Goal: Task Accomplishment & Management: Manage account settings

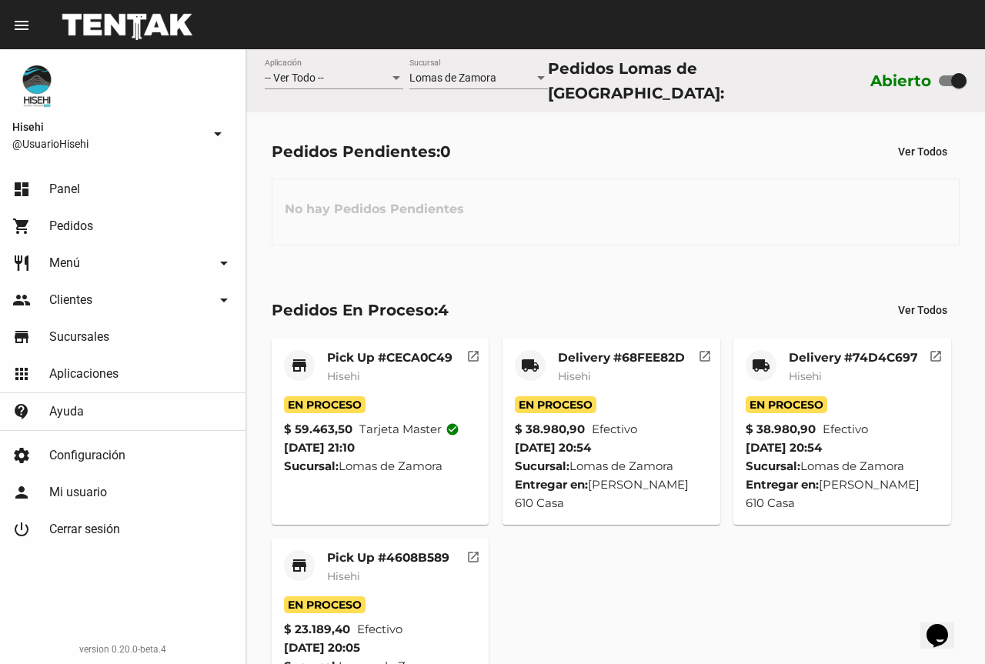
click at [386, 369] on mat-card-subtitle "Hisehi" at bounding box center [389, 376] width 125 height 15
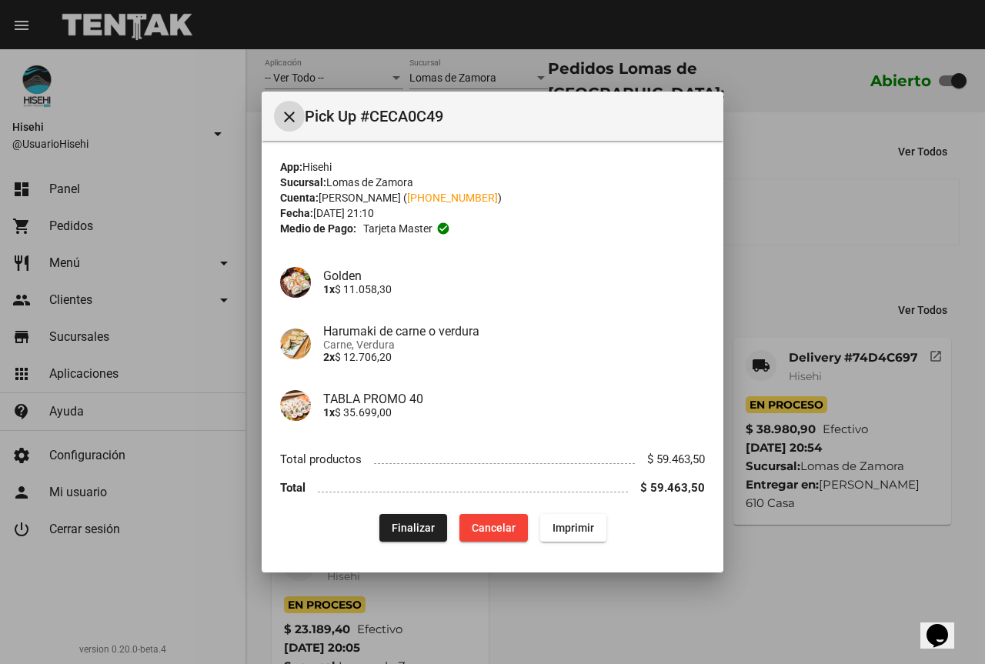
click at [417, 537] on button "Finalizar" at bounding box center [413, 528] width 68 height 28
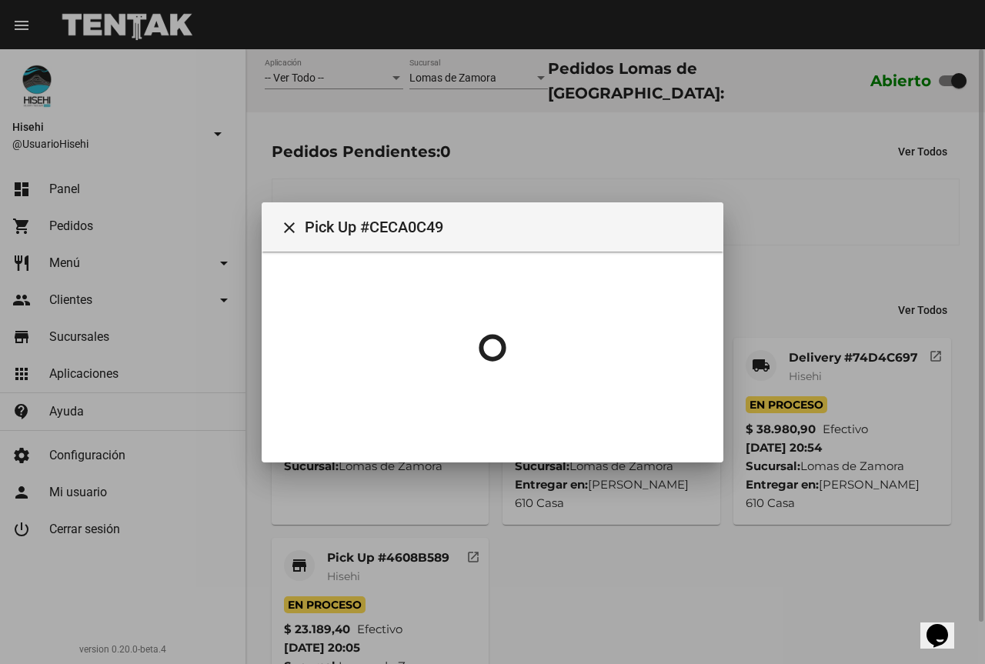
drag, startPoint x: 811, startPoint y: 227, endPoint x: 801, endPoint y: 235, distance: 12.6
click at [812, 227] on div at bounding box center [492, 332] width 985 height 664
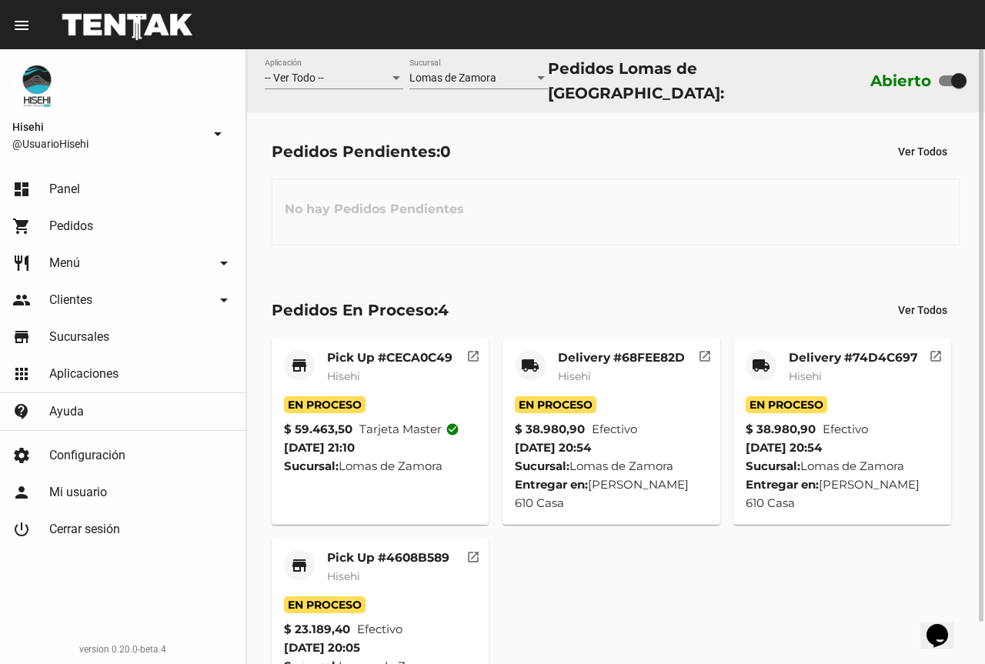
click at [574, 369] on mat-card-subtitle "Hisehi" at bounding box center [621, 376] width 127 height 15
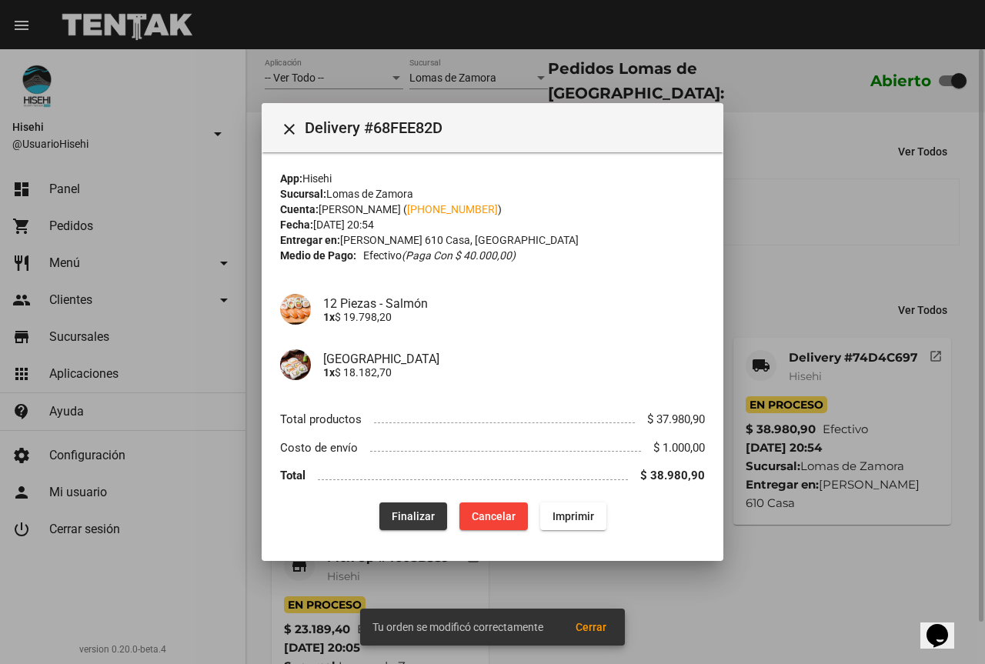
click at [426, 519] on span "Finalizar" at bounding box center [413, 516] width 43 height 12
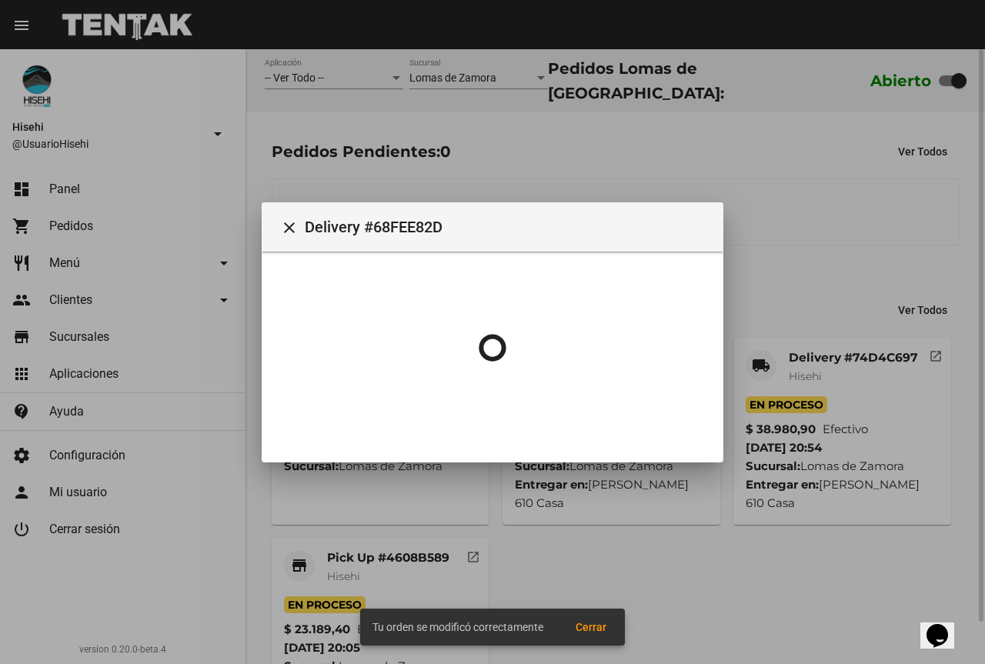
click at [920, 199] on div at bounding box center [492, 332] width 985 height 664
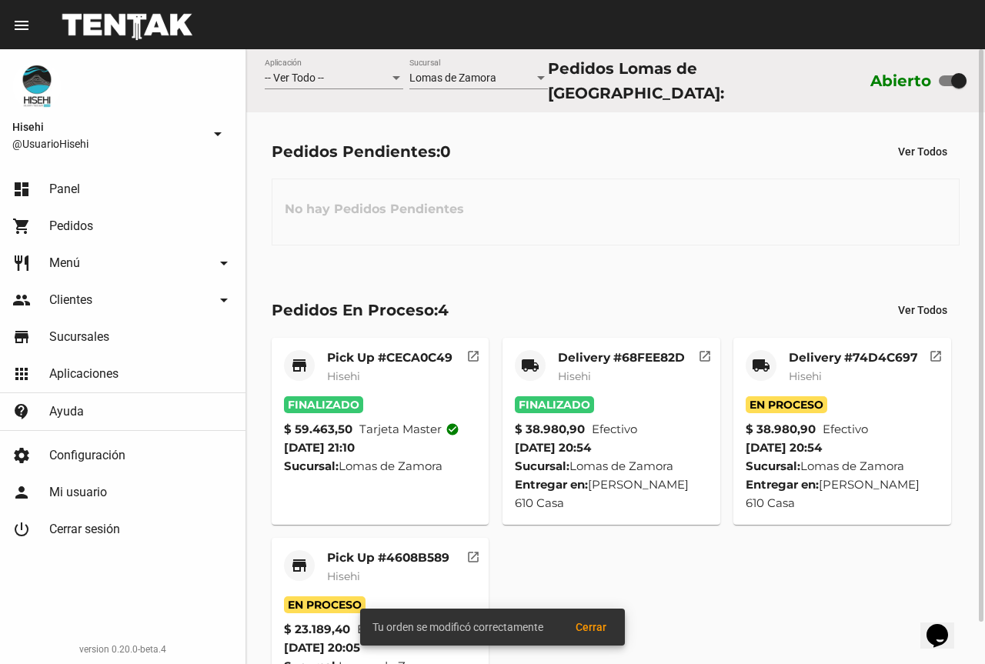
click at [796, 355] on mat-card-title "Delivery #74D4C697" at bounding box center [853, 357] width 129 height 15
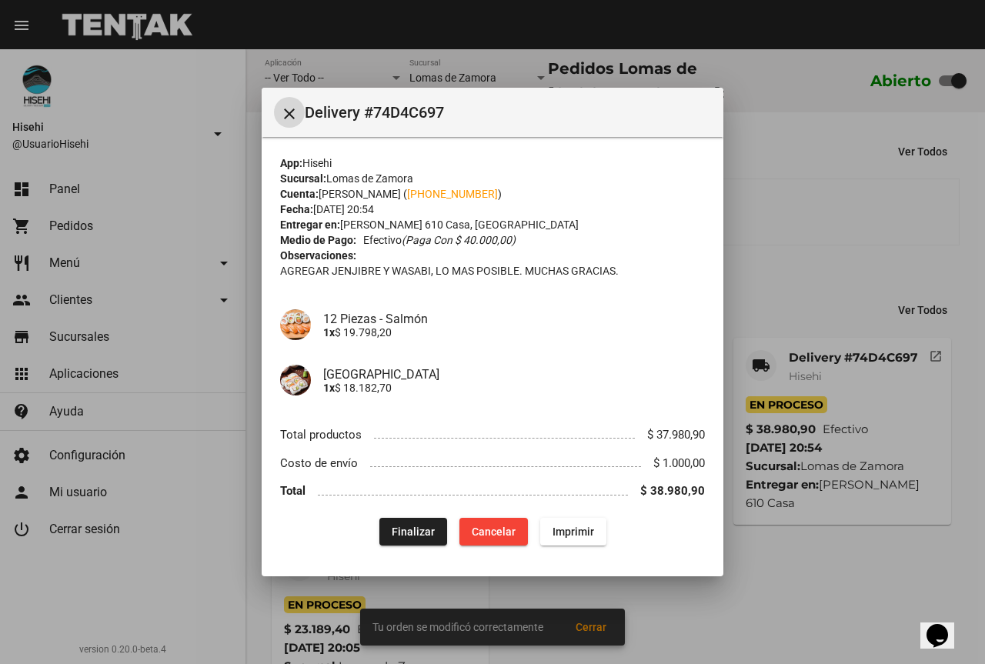
click at [424, 531] on span "Finalizar" at bounding box center [413, 532] width 43 height 12
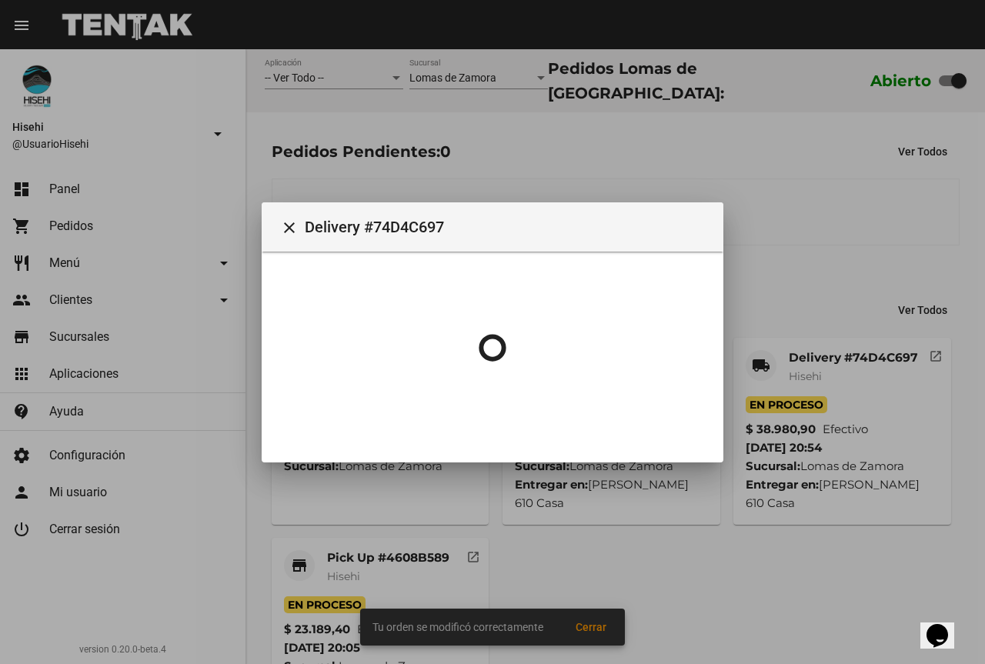
click at [827, 217] on div at bounding box center [492, 332] width 985 height 664
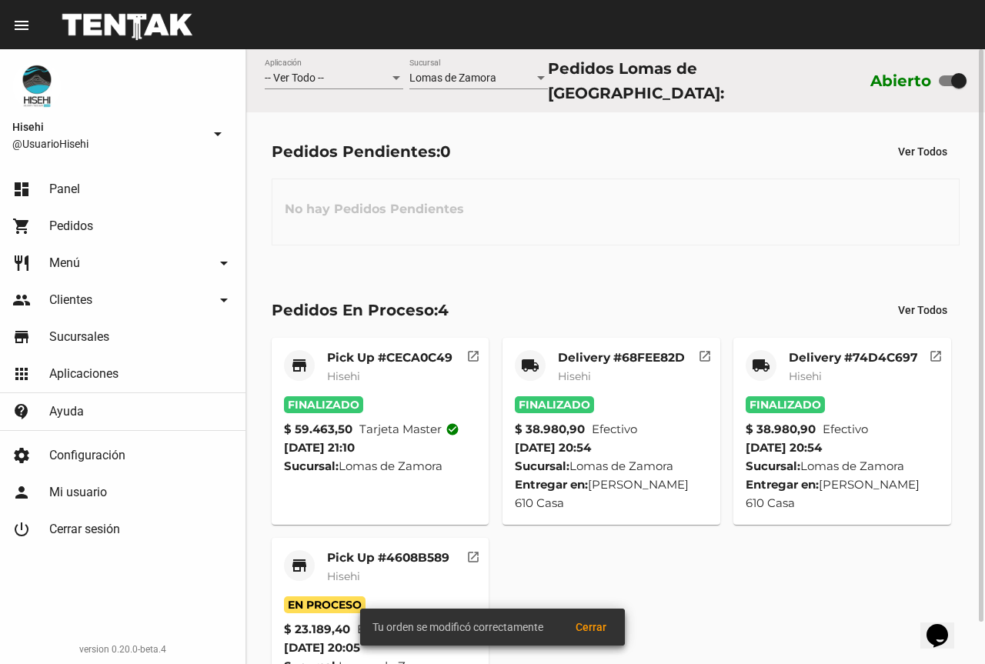
scroll to position [45, 0]
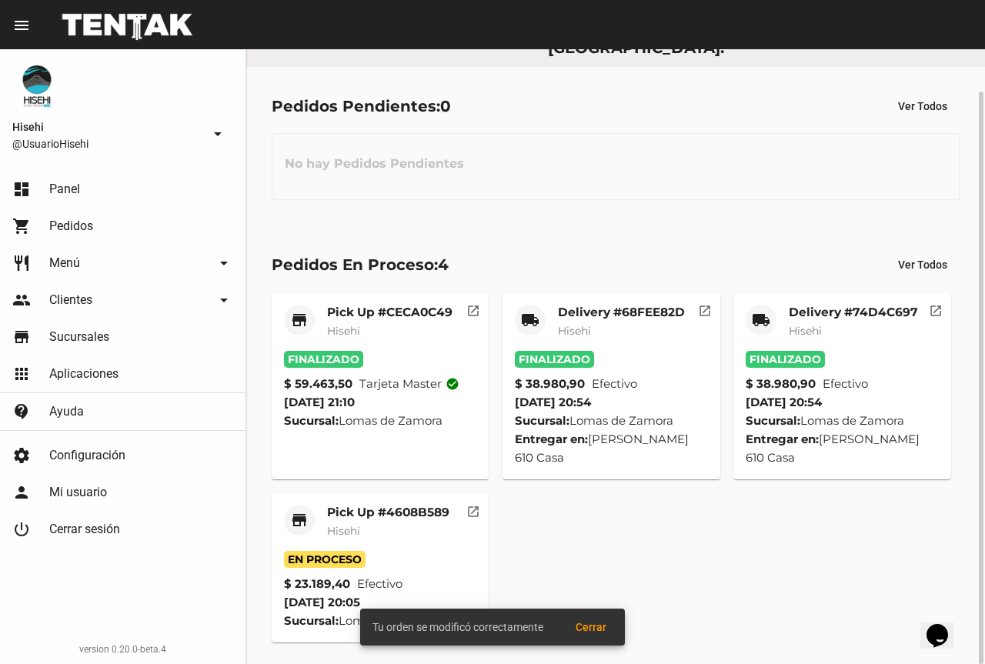
click at [348, 524] on span "Hisehi" at bounding box center [343, 531] width 33 height 14
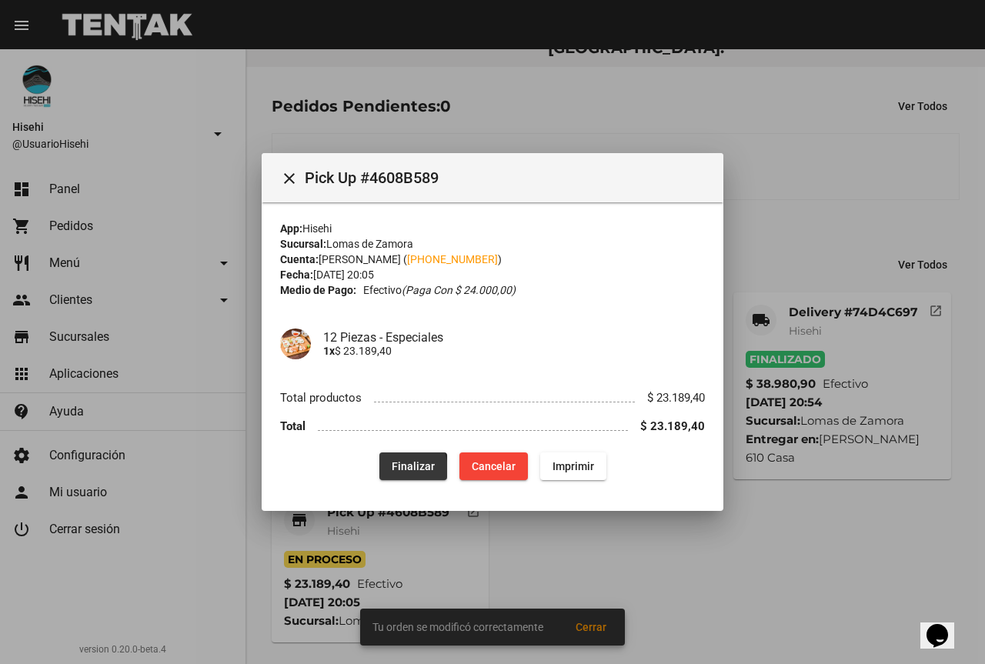
click at [393, 471] on button "Finalizar" at bounding box center [413, 467] width 68 height 28
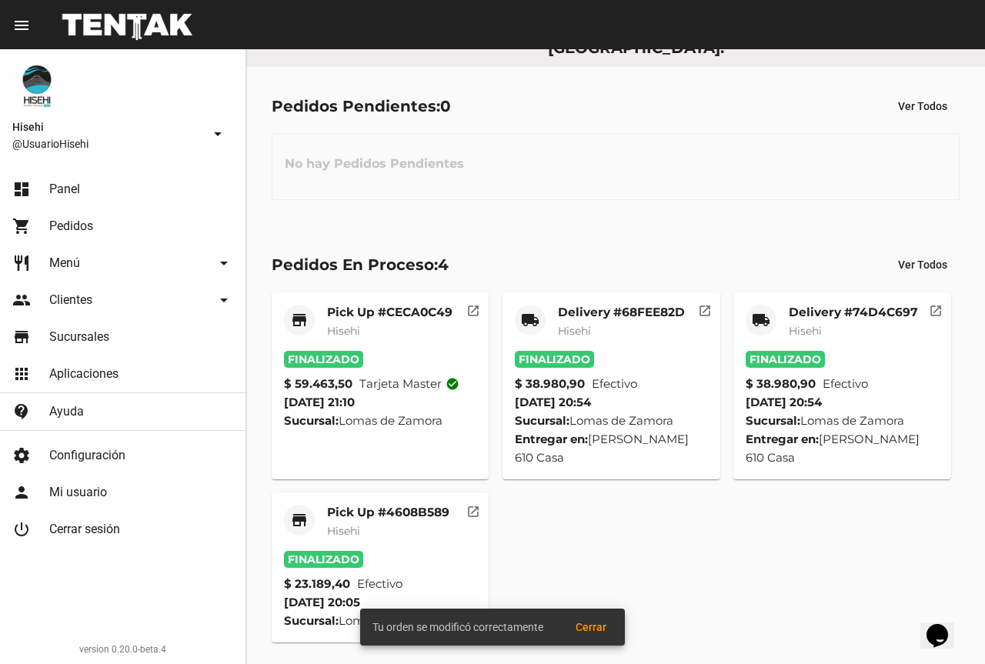
click at [830, 133] on div "No hay Pedidos Pendientes" at bounding box center [616, 166] width 688 height 67
